Goal: Task Accomplishment & Management: Use online tool/utility

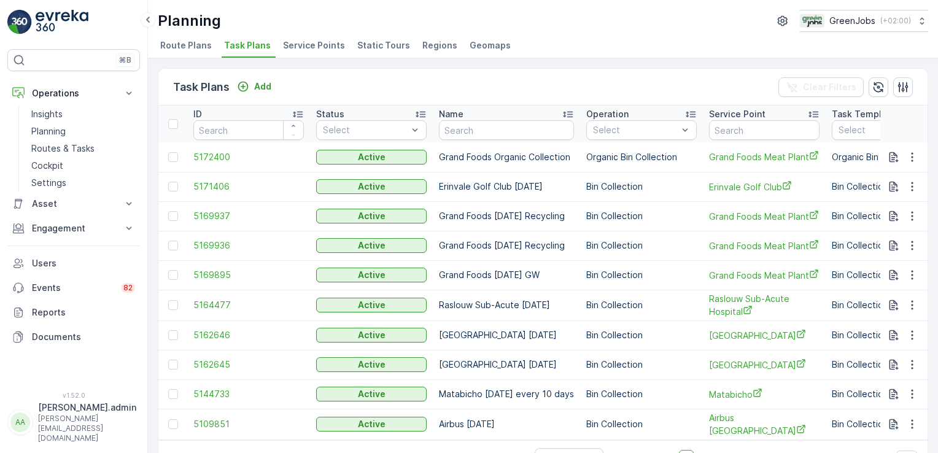
click at [57, 127] on p "Planning" at bounding box center [48, 131] width 34 height 12
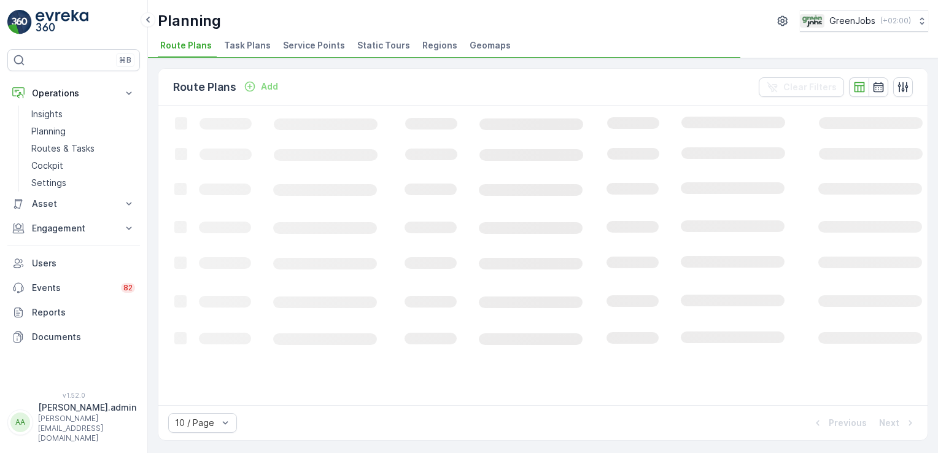
click at [318, 45] on span "Service Points" at bounding box center [314, 45] width 62 height 12
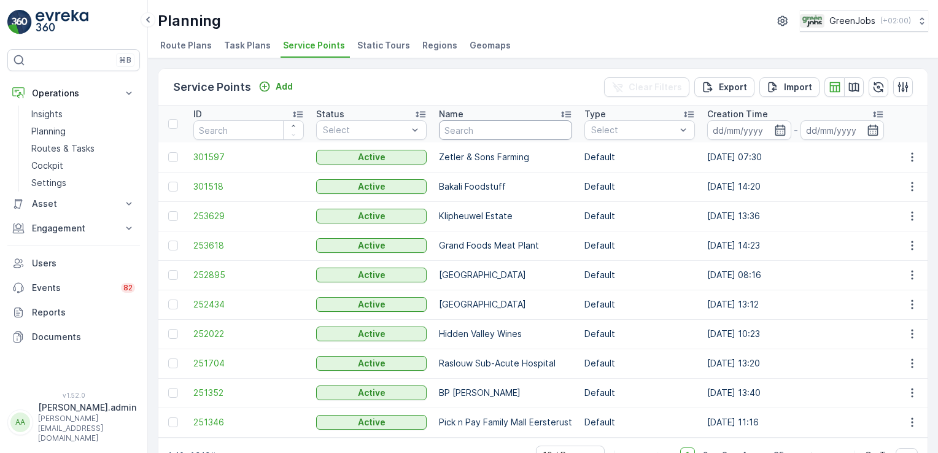
click at [531, 127] on input "text" at bounding box center [505, 130] width 133 height 20
type input "the fields"
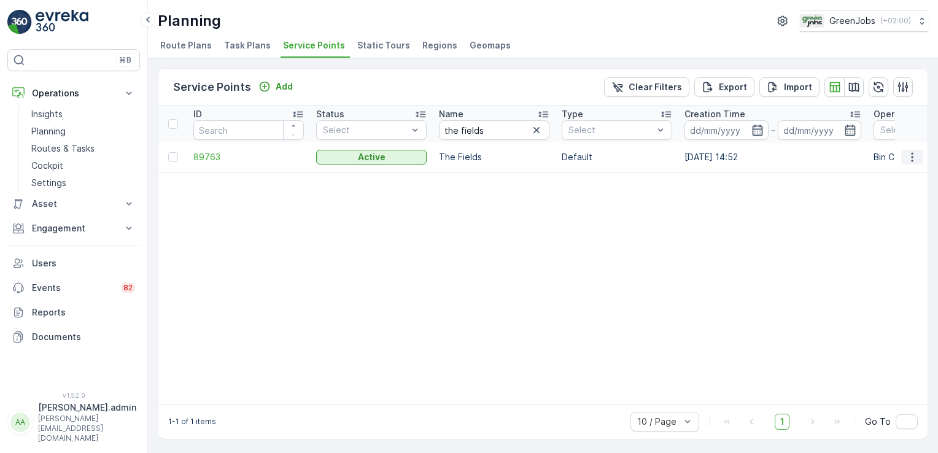
click at [914, 154] on icon "button" at bounding box center [913, 157] width 12 height 12
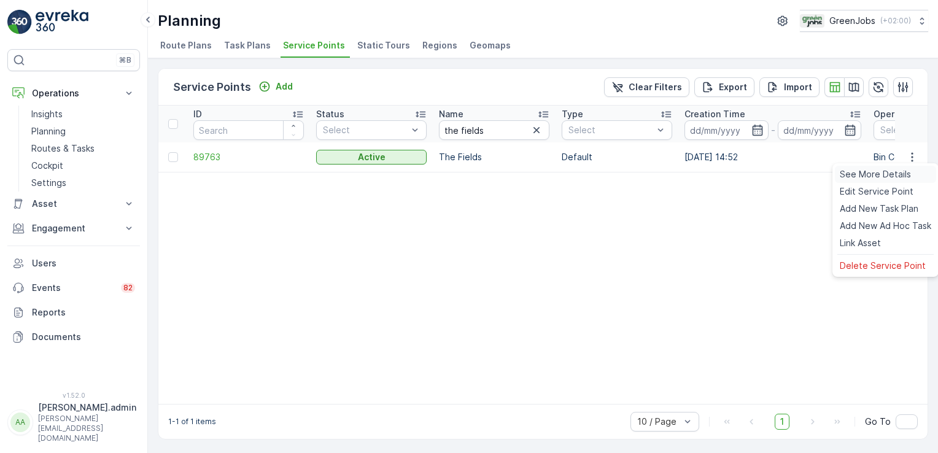
click at [866, 176] on span "See More Details" at bounding box center [875, 174] width 71 height 12
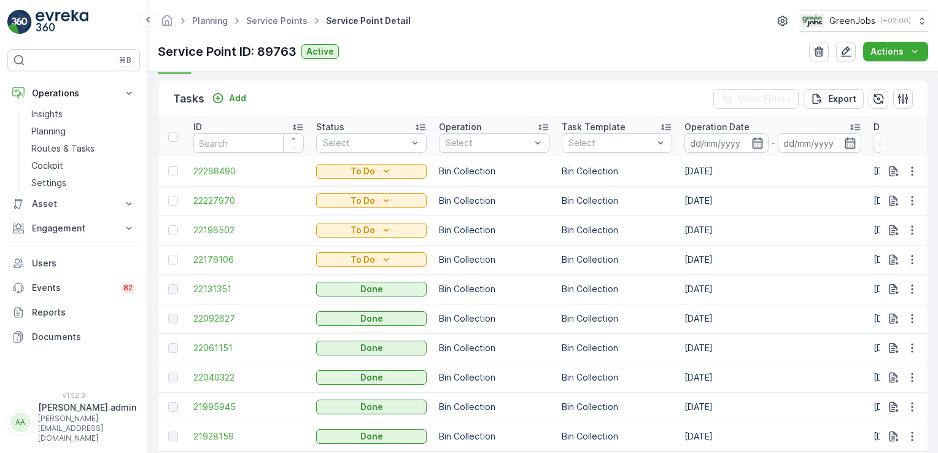
scroll to position [353, 0]
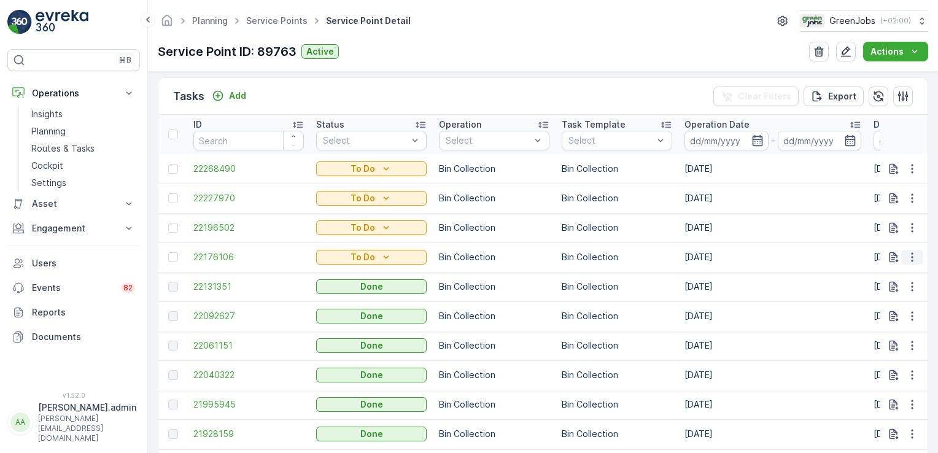
click at [911, 259] on icon "button" at bounding box center [913, 257] width 12 height 12
click at [892, 274] on span "See More Details" at bounding box center [886, 275] width 71 height 12
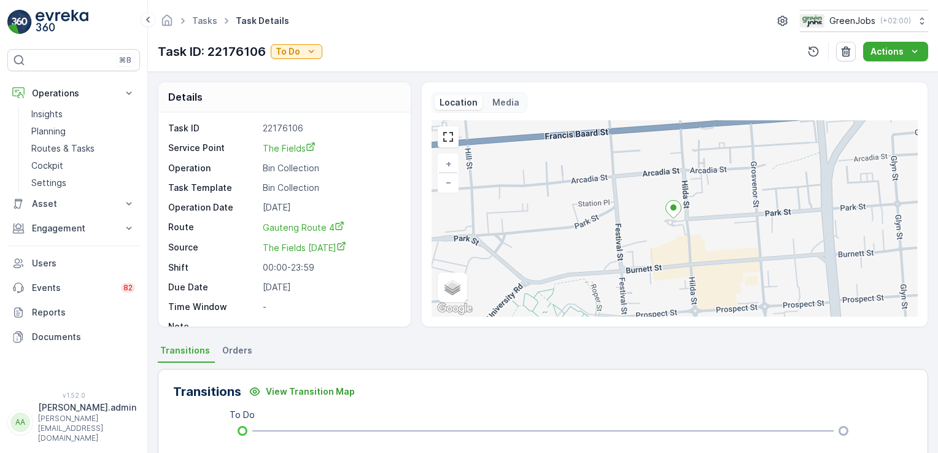
click at [367, 436] on div "To Do" at bounding box center [543, 431] width 701 height 20
click at [47, 134] on p "Planning" at bounding box center [48, 131] width 34 height 12
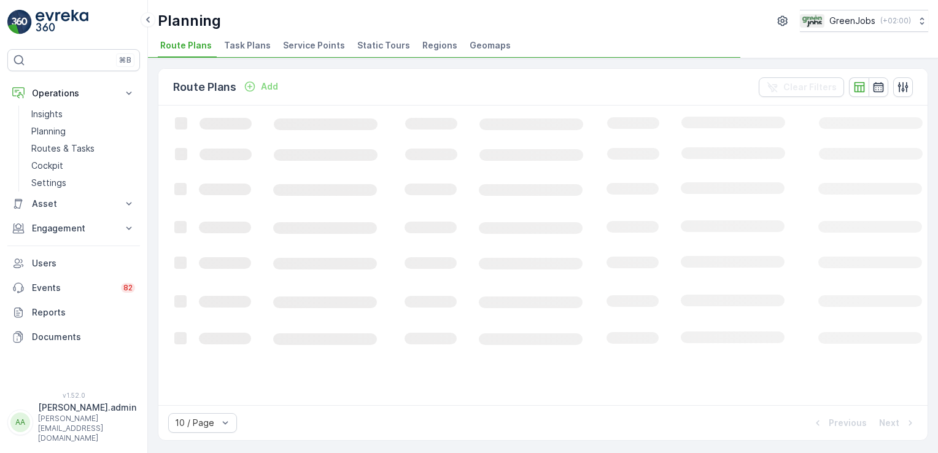
click at [299, 42] on span "Service Points" at bounding box center [314, 45] width 62 height 12
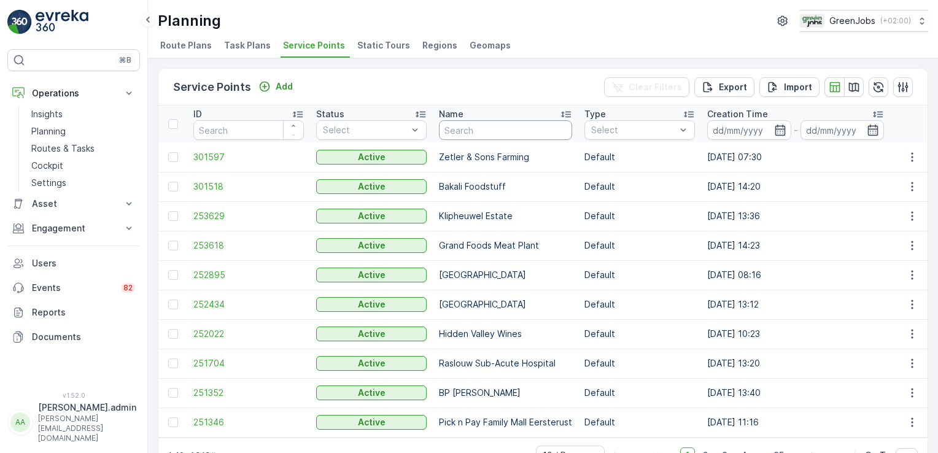
click at [488, 130] on input "text" at bounding box center [505, 130] width 133 height 20
type input "wonderboom"
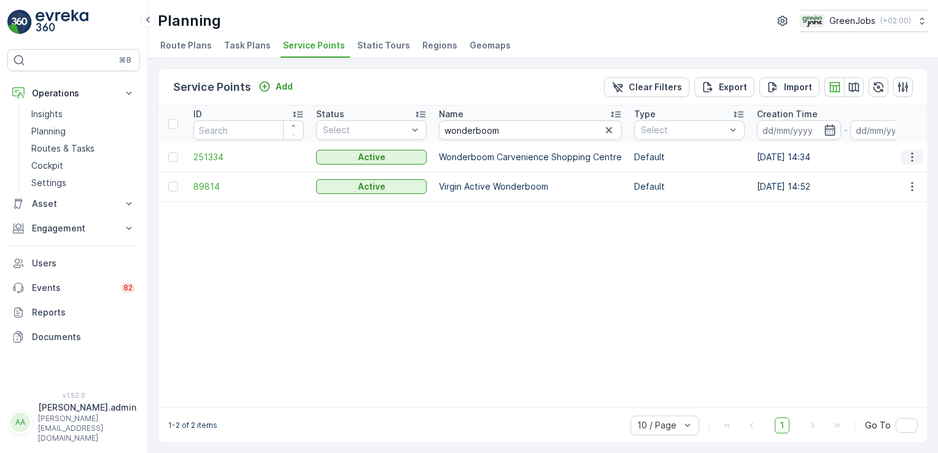
click at [911, 152] on icon "button" at bounding box center [912, 156] width 2 height 9
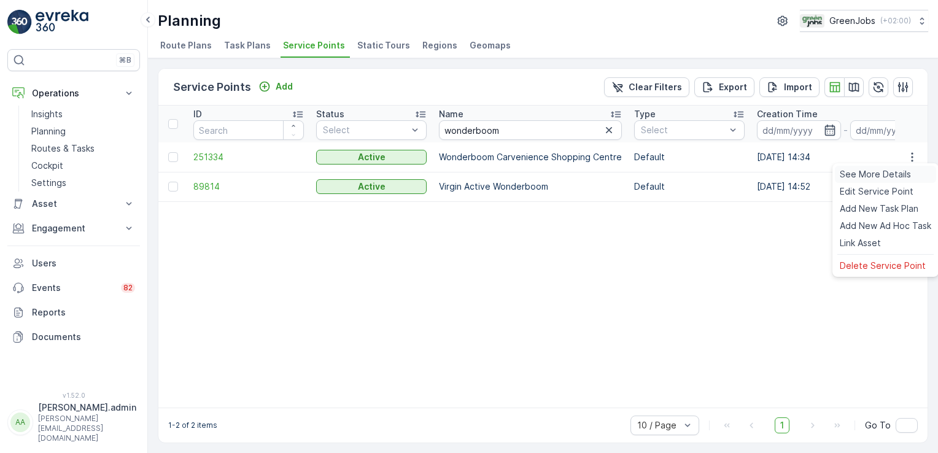
click at [895, 172] on span "See More Details" at bounding box center [875, 174] width 71 height 12
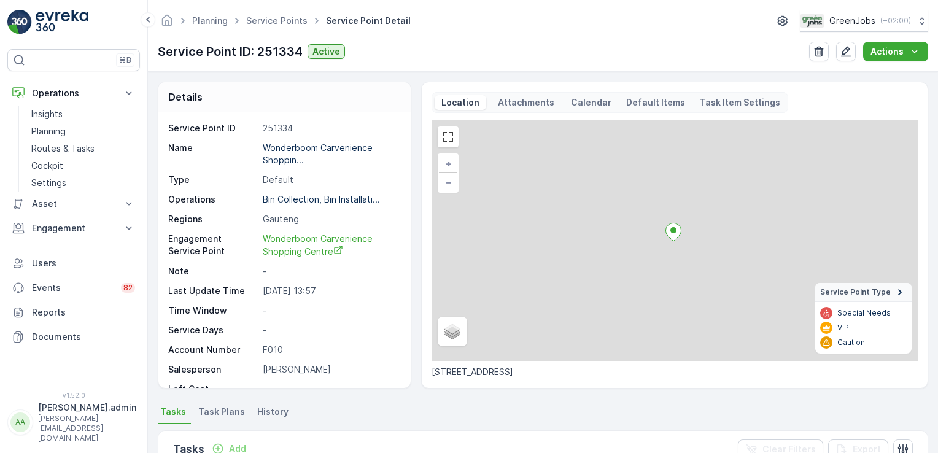
drag, startPoint x: 934, startPoint y: 116, endPoint x: 938, endPoint y: 136, distance: 20.7
click at [938, 136] on html "⌘B Operations Insights Planning Routes & Tasks Cockpit Settings Asset Assets En…" at bounding box center [469, 226] width 938 height 453
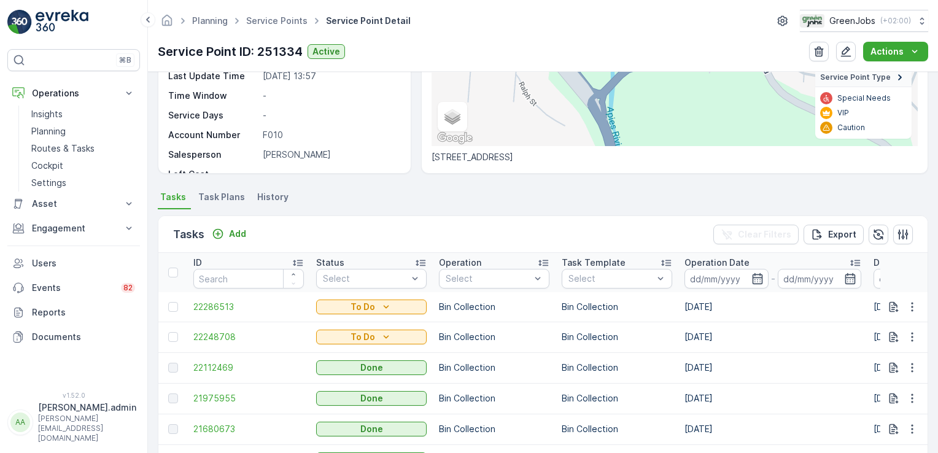
scroll to position [296, 0]
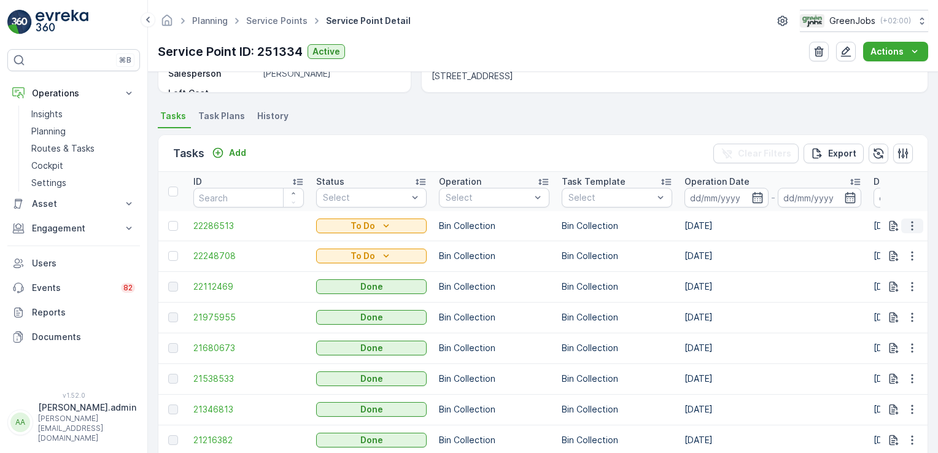
click at [907, 222] on icon "button" at bounding box center [913, 226] width 12 height 12
click at [905, 243] on span "See More Details" at bounding box center [886, 243] width 71 height 12
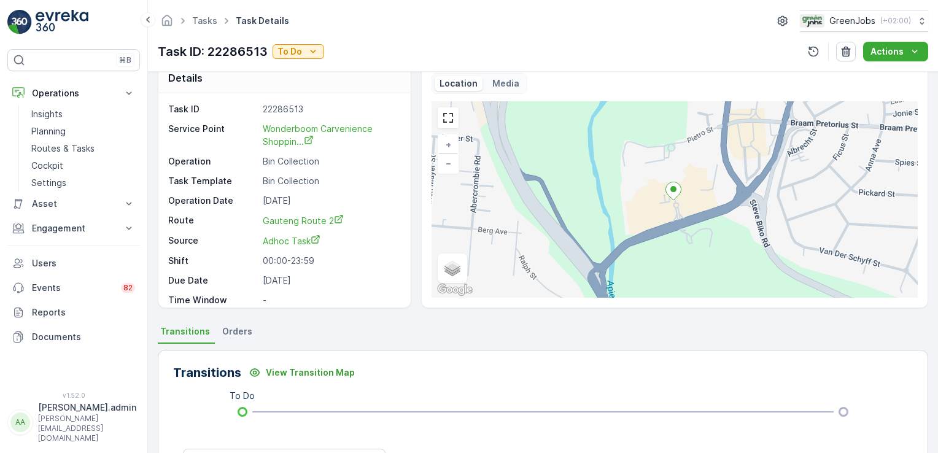
scroll to position [15, 0]
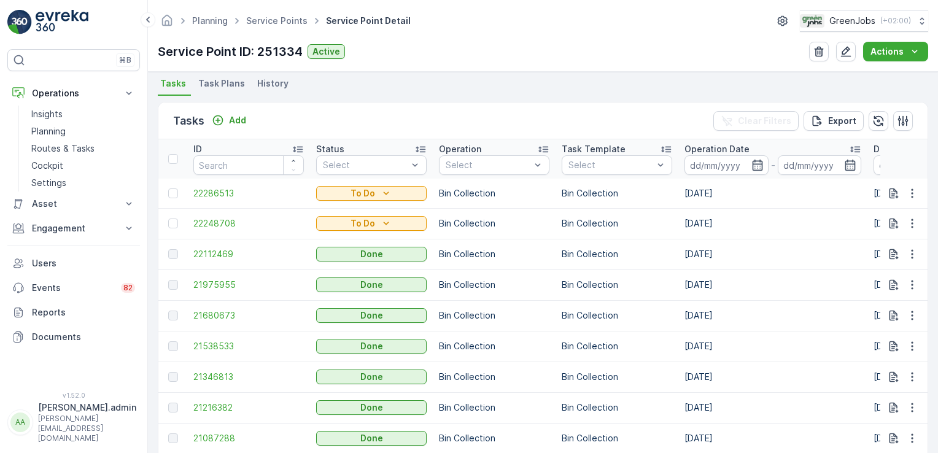
scroll to position [335, 0]
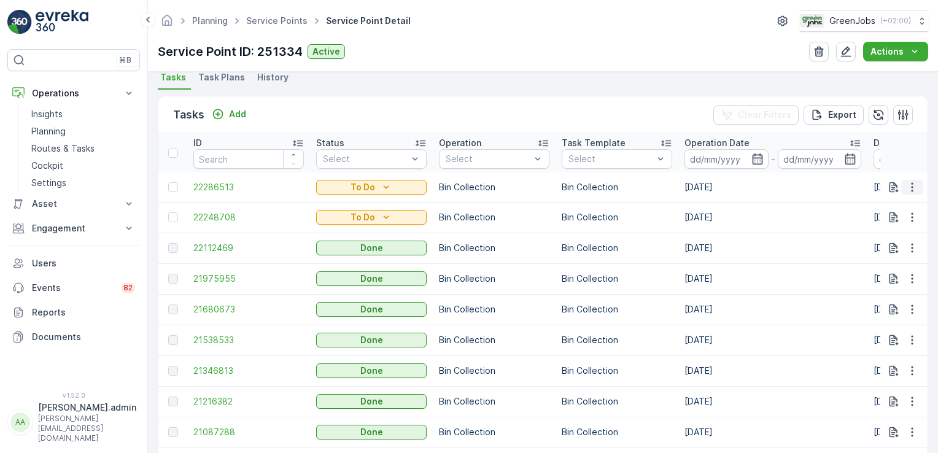
click at [907, 183] on icon "button" at bounding box center [913, 187] width 12 height 12
click at [884, 240] on span "Change Route" at bounding box center [881, 239] width 60 height 12
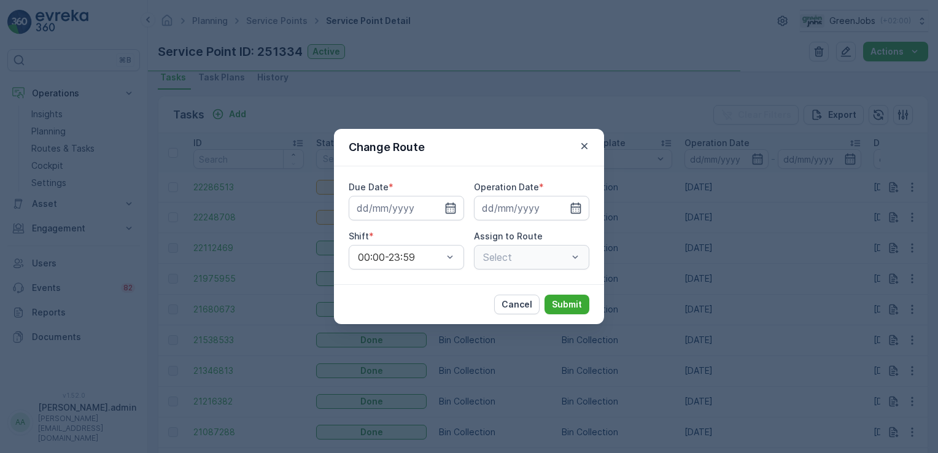
type input "[DATE]"
click at [368, 203] on input "[DATE]" at bounding box center [406, 208] width 115 height 25
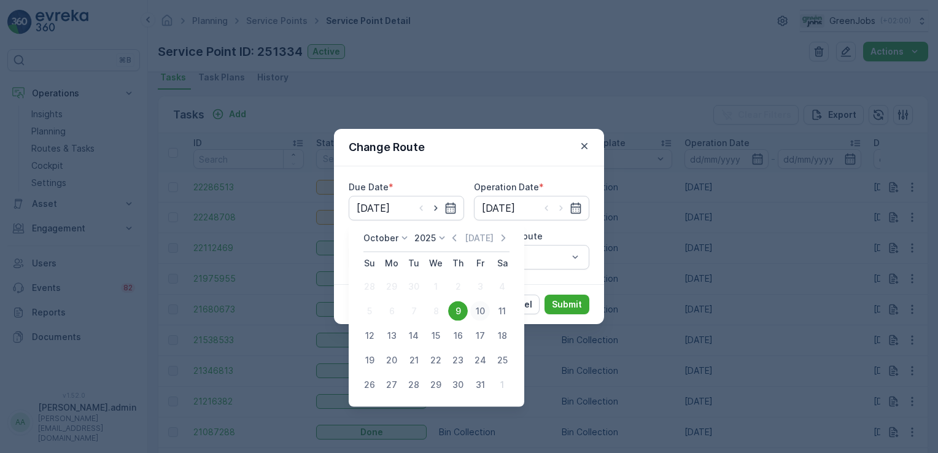
click at [482, 308] on div "10" at bounding box center [480, 312] width 20 height 20
type input "[DATE]"
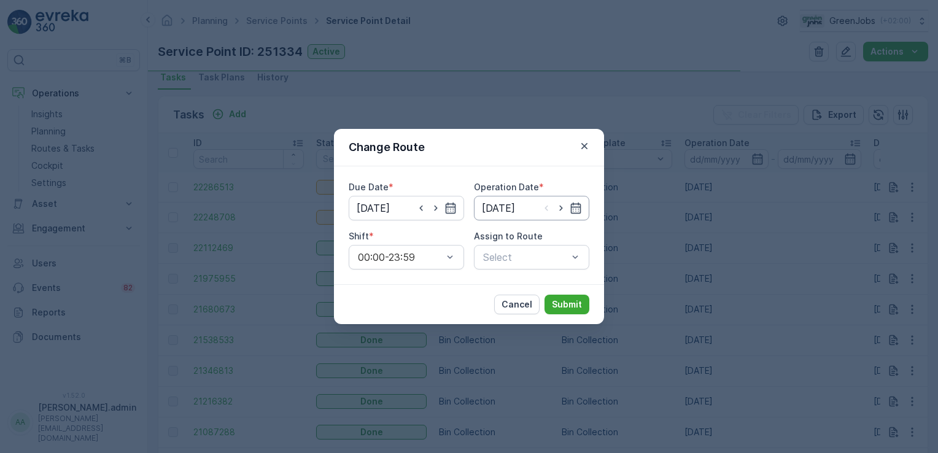
click at [506, 208] on input "[DATE]" at bounding box center [531, 208] width 115 height 25
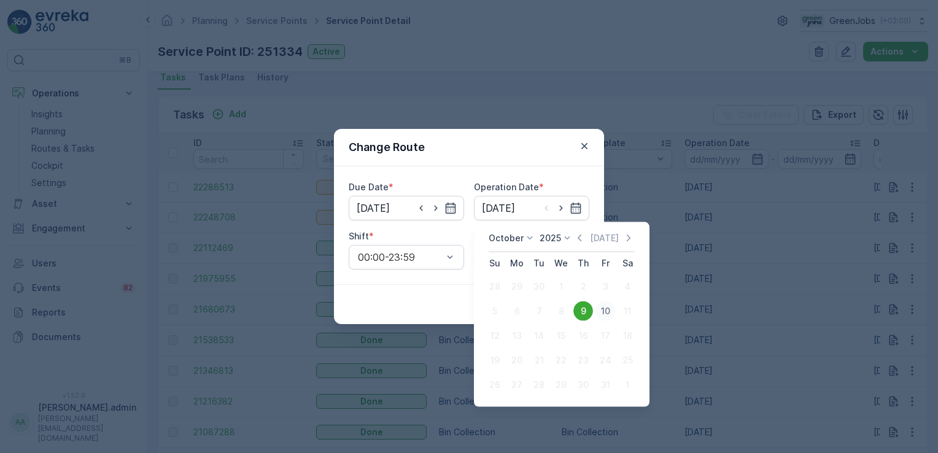
click at [609, 309] on div "10" at bounding box center [606, 312] width 20 height 20
type input "[DATE]"
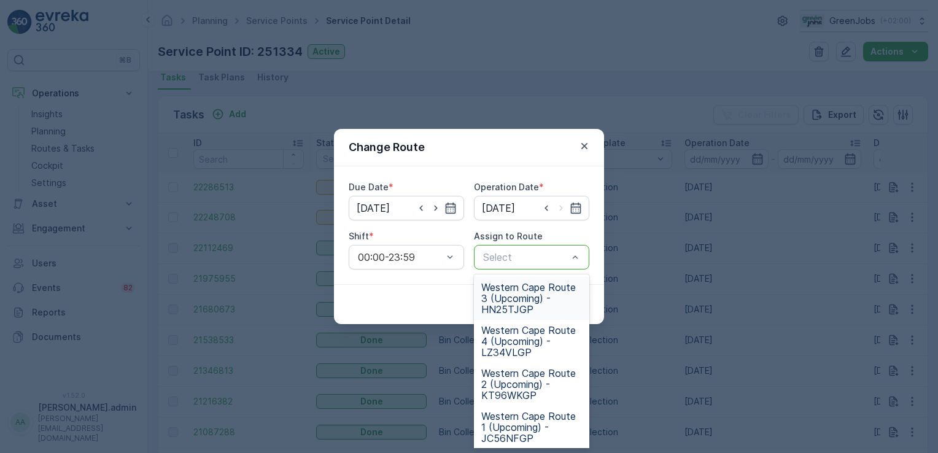
click at [577, 265] on div at bounding box center [575, 257] width 12 height 23
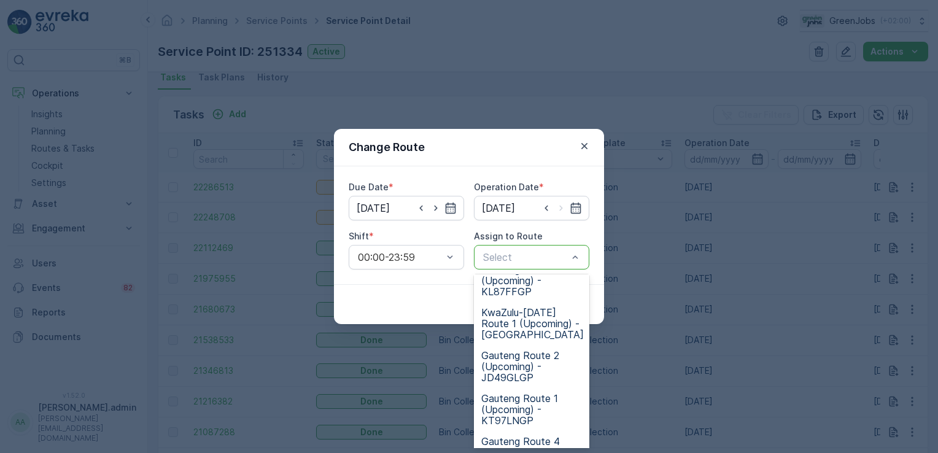
scroll to position [260, 0]
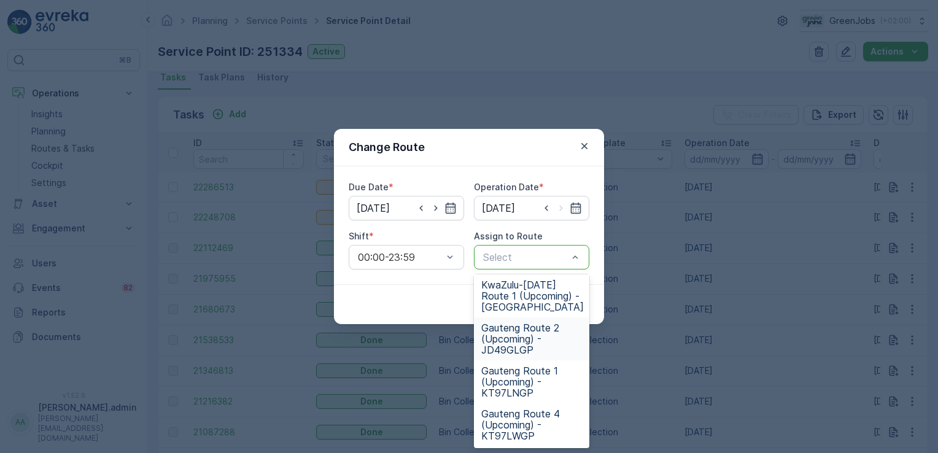
click at [516, 330] on span "Gauteng Route 2 (Upcoming) - JD49GLGP" at bounding box center [532, 338] width 101 height 33
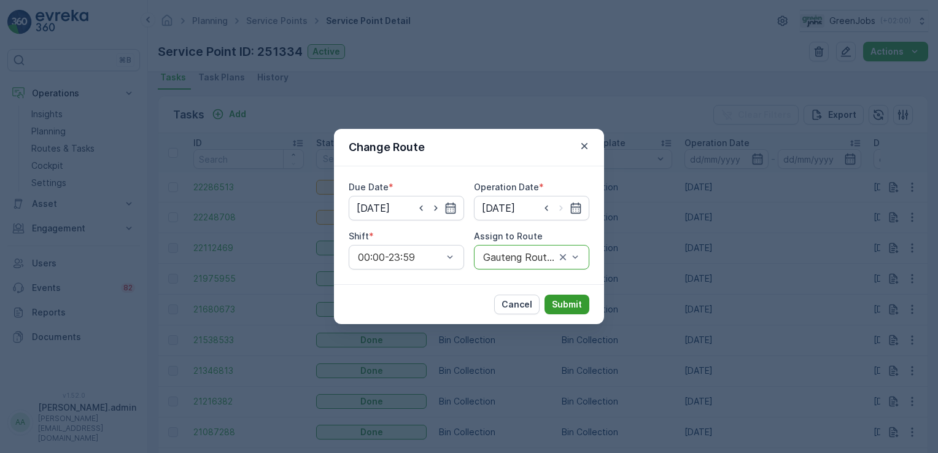
click at [570, 306] on p "Submit" at bounding box center [567, 304] width 30 height 12
